Goal: Book appointment/travel/reservation

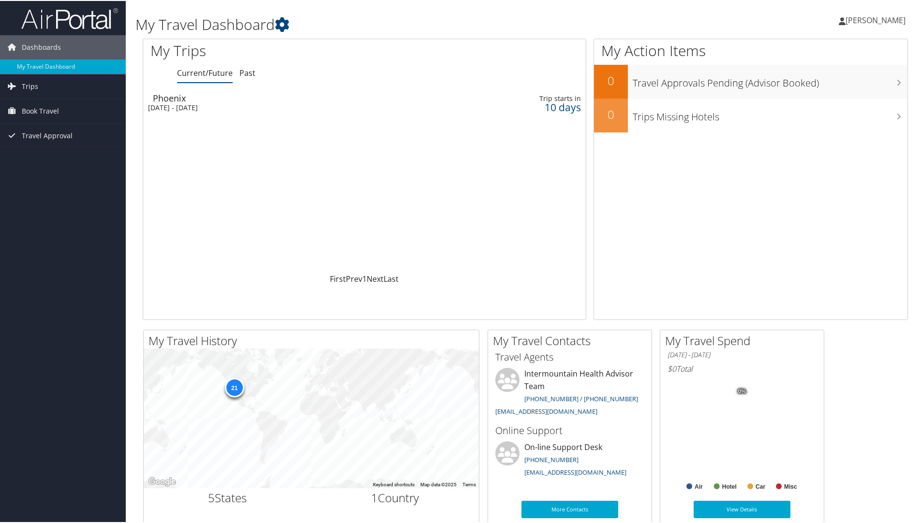
click at [433, 106] on td at bounding box center [437, 101] width 25 height 27
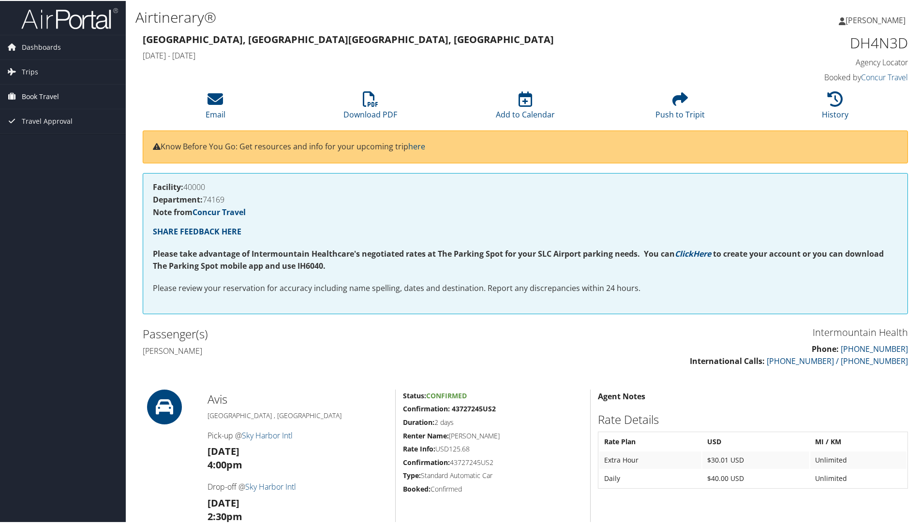
click at [44, 95] on span "Book Travel" at bounding box center [40, 96] width 37 height 24
click at [49, 144] on link "Book/Manage Online Trips" at bounding box center [63, 144] width 126 height 15
